Goal: Navigation & Orientation: Find specific page/section

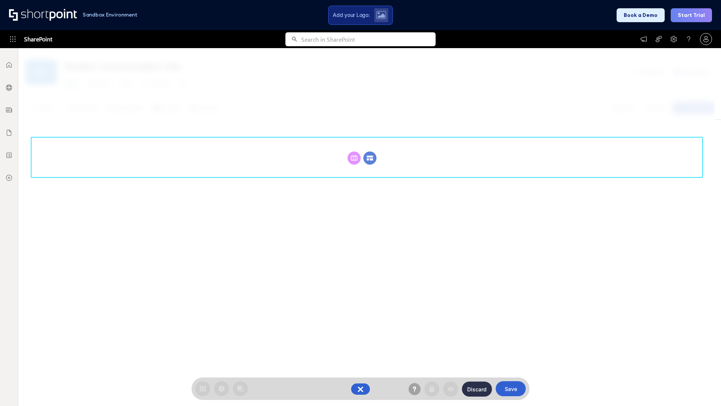
scroll to position [103, 0]
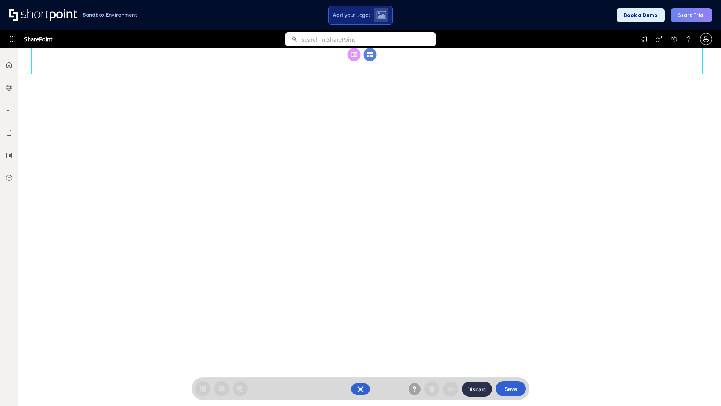
click at [370, 61] on circle at bounding box center [370, 54] width 13 height 13
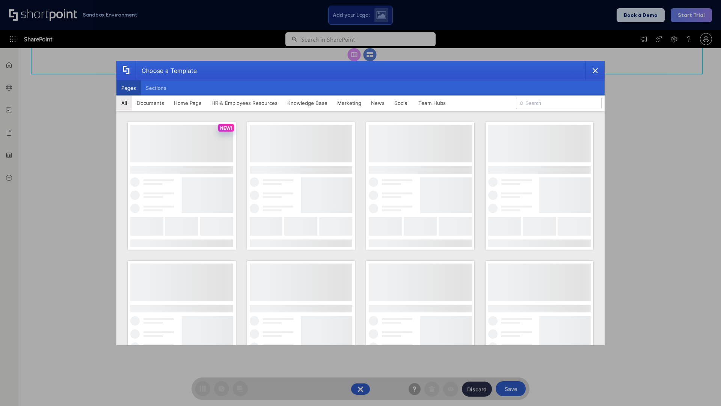
scroll to position [0, 0]
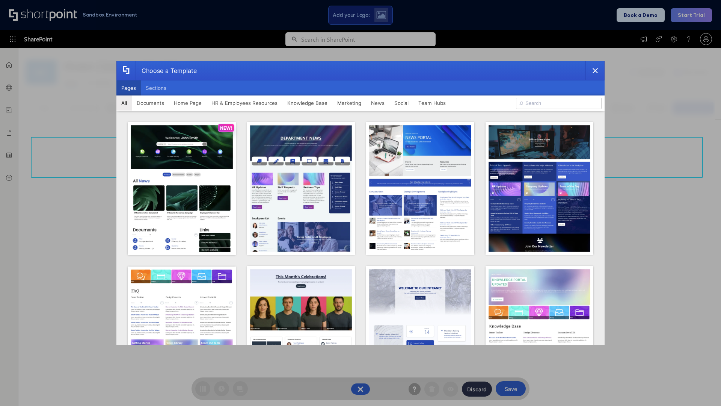
click at [128, 88] on button "Pages" at bounding box center [128, 87] width 24 height 15
type input "Documents 1"
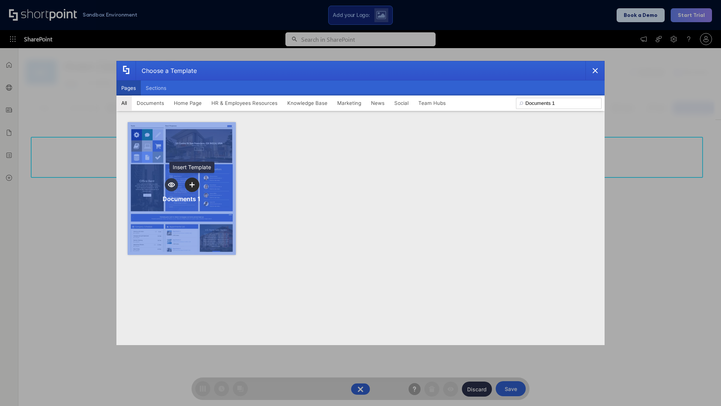
click at [192, 184] on icon "template selector" at bounding box center [191, 184] width 5 height 5
